Goal: Find specific page/section: Find specific page/section

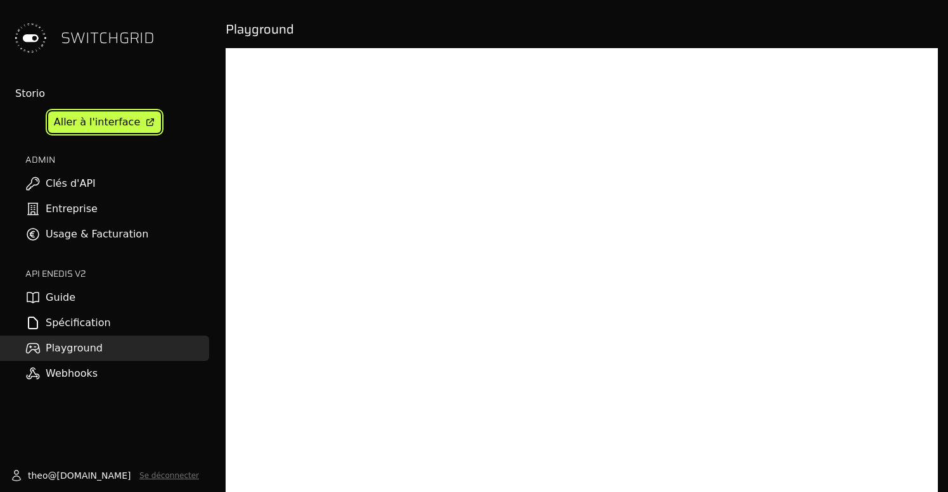
click at [70, 120] on div "Aller à l'interface" at bounding box center [97, 122] width 86 height 15
